Goal: Navigation & Orientation: Find specific page/section

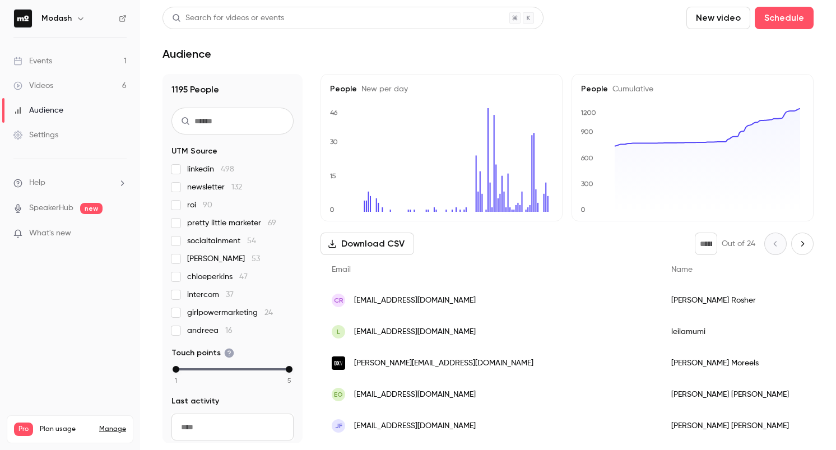
scroll to position [3, 0]
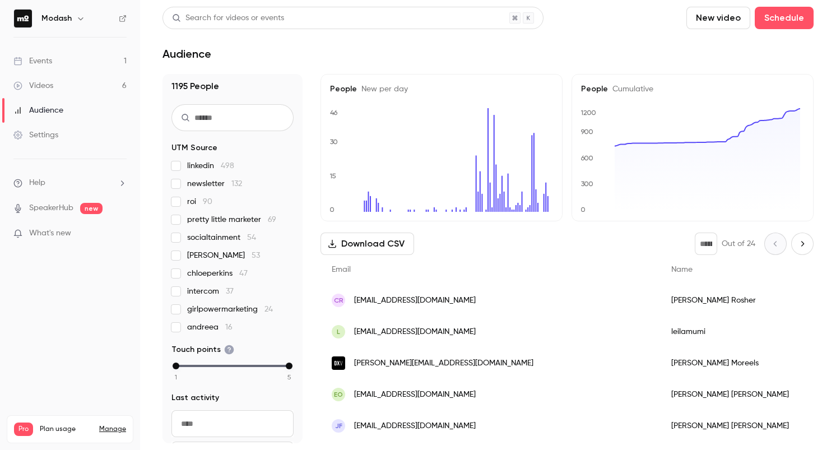
click at [58, 63] on link "Events 1" at bounding box center [70, 61] width 140 height 25
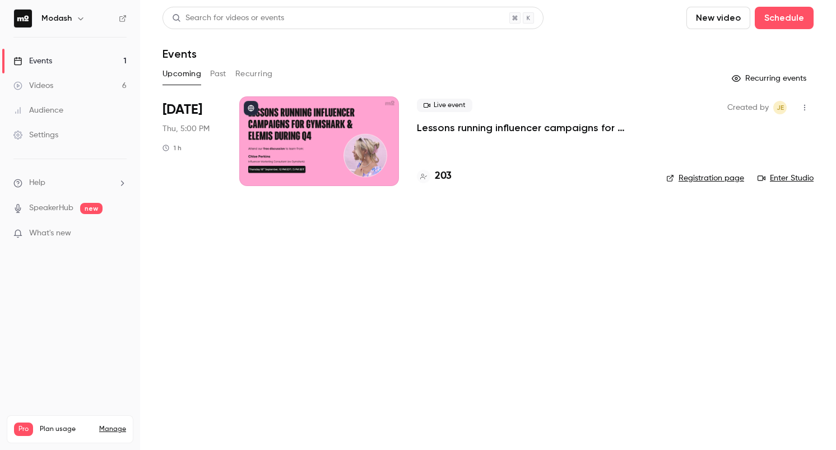
click at [87, 61] on link "Events 1" at bounding box center [70, 61] width 140 height 25
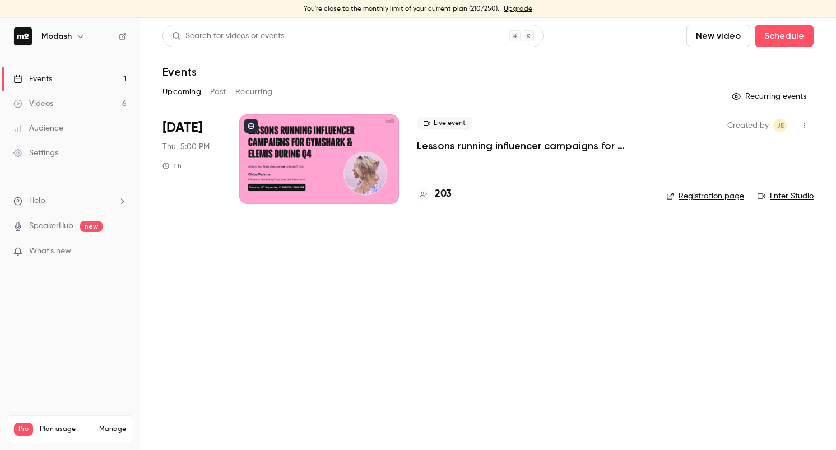
click at [59, 78] on link "Events 1" at bounding box center [70, 79] width 140 height 25
click at [46, 100] on div "Videos" at bounding box center [33, 103] width 40 height 11
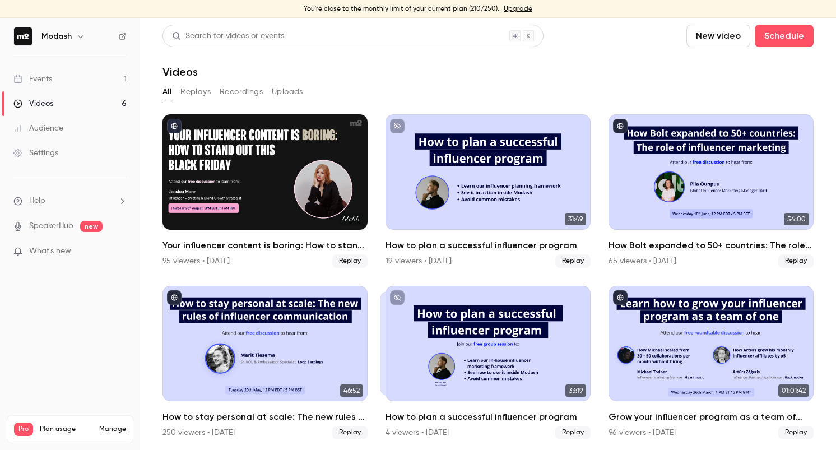
click at [48, 82] on div "Events" at bounding box center [32, 78] width 39 height 11
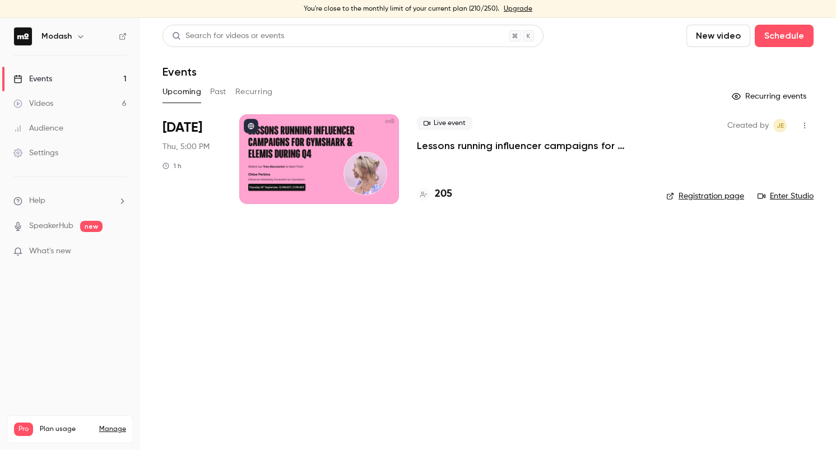
click at [48, 82] on div "Events" at bounding box center [32, 78] width 39 height 11
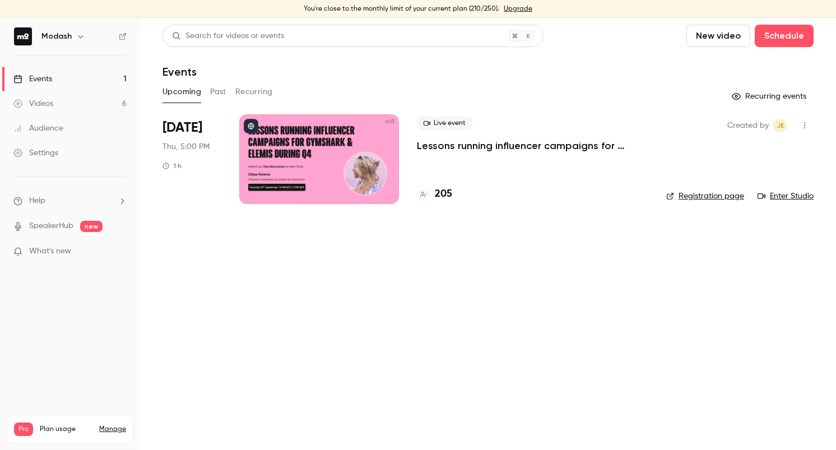
click at [48, 82] on div "Events" at bounding box center [32, 78] width 39 height 11
click at [72, 78] on link "Events 1" at bounding box center [70, 79] width 140 height 25
